Goal: Information Seeking & Learning: Learn about a topic

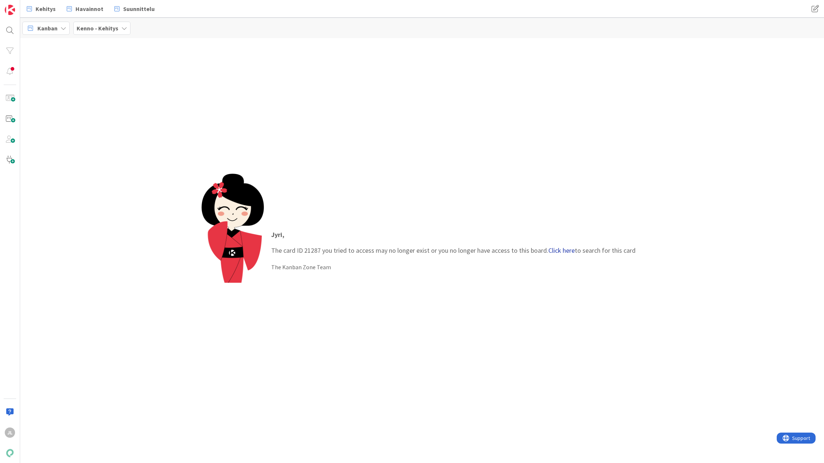
click at [561, 247] on link "Click here" at bounding box center [561, 250] width 26 height 8
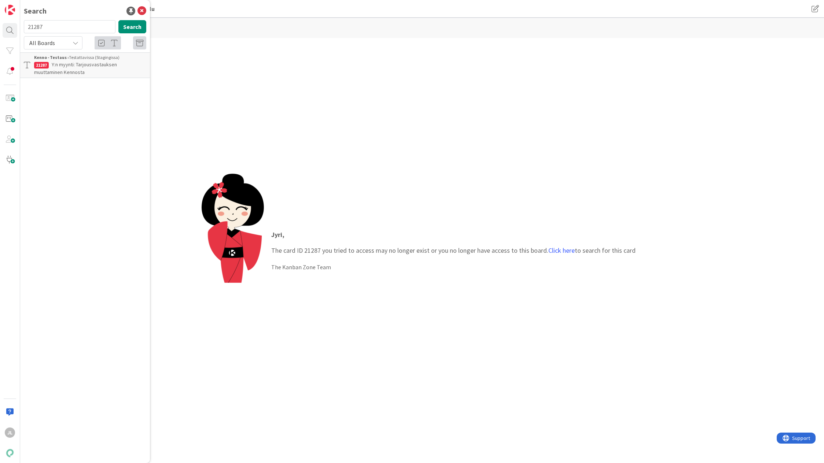
click at [73, 65] on span "Y:n myynti: Tarjousvastauksen muuttaminen Kennosta" at bounding box center [75, 68] width 83 height 14
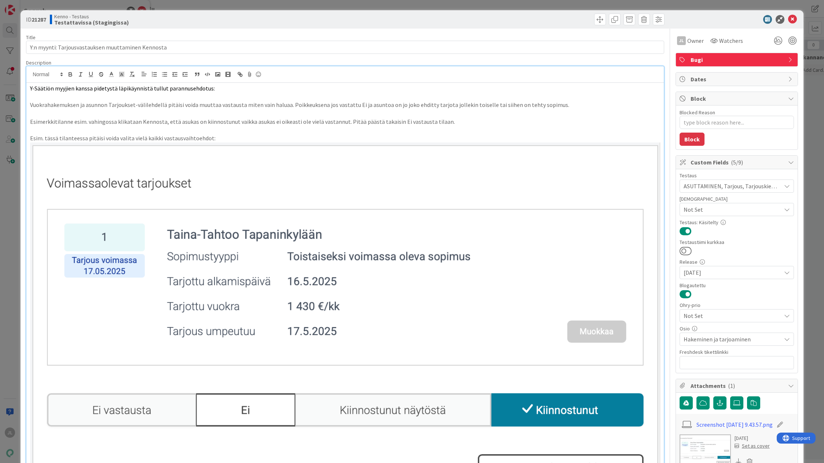
click at [261, 80] on div "[PERSON_NAME] just joined Y-Säätiön myyjien kanssa pidetystä läpikäynnistä tull…" at bounding box center [344, 340] width 637 height 549
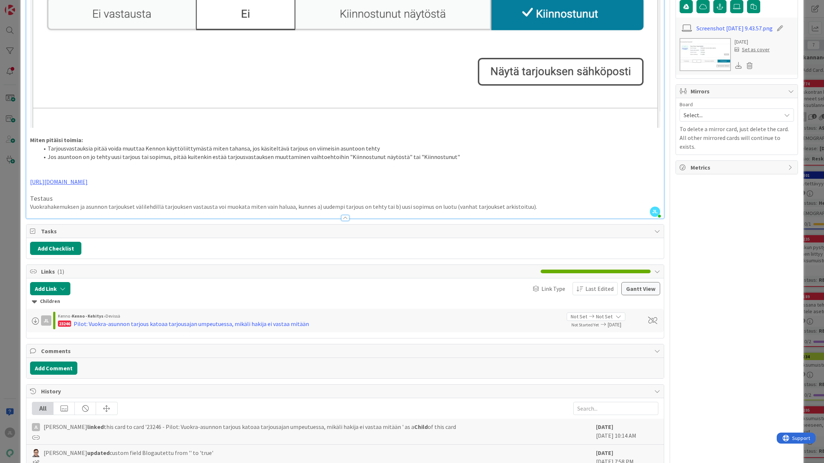
scroll to position [397, 0]
click at [177, 319] on div "Pilot: Vuokra-asunnon tarjous katoaa tarjousajan umpeutuessa, mikäli hakija ei …" at bounding box center [191, 323] width 235 height 9
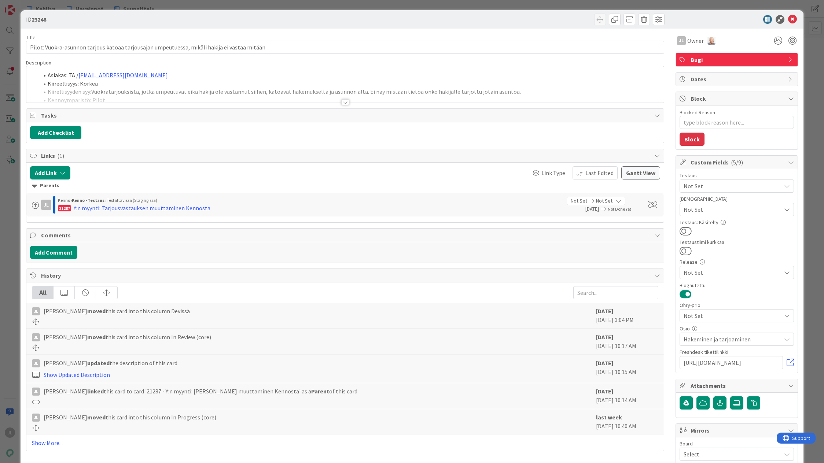
click at [179, 91] on div at bounding box center [344, 93] width 637 height 19
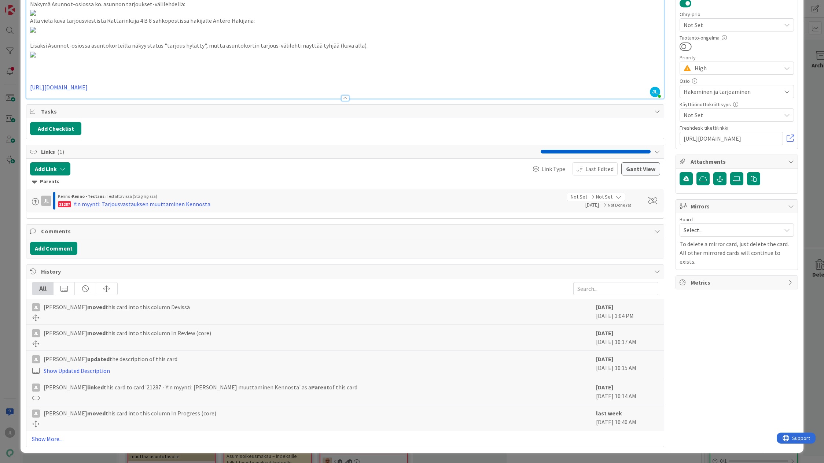
scroll to position [652, 0]
type textarea "x"
